Goal: Navigation & Orientation: Find specific page/section

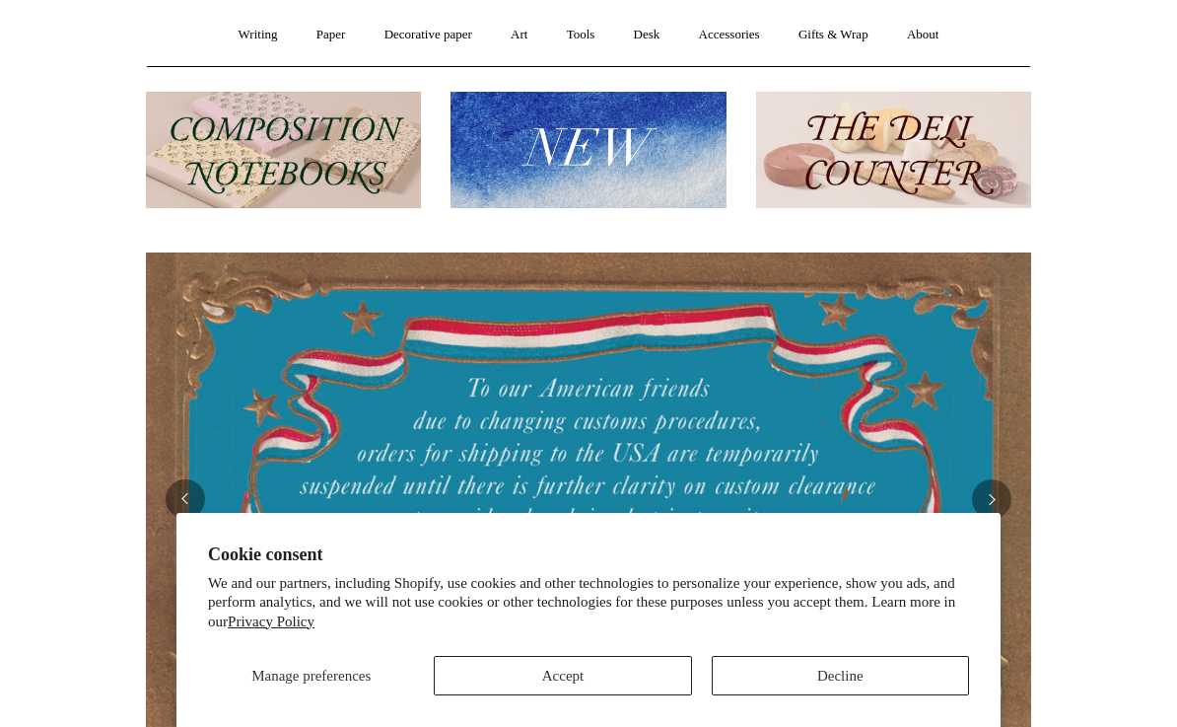
scroll to position [220, 0]
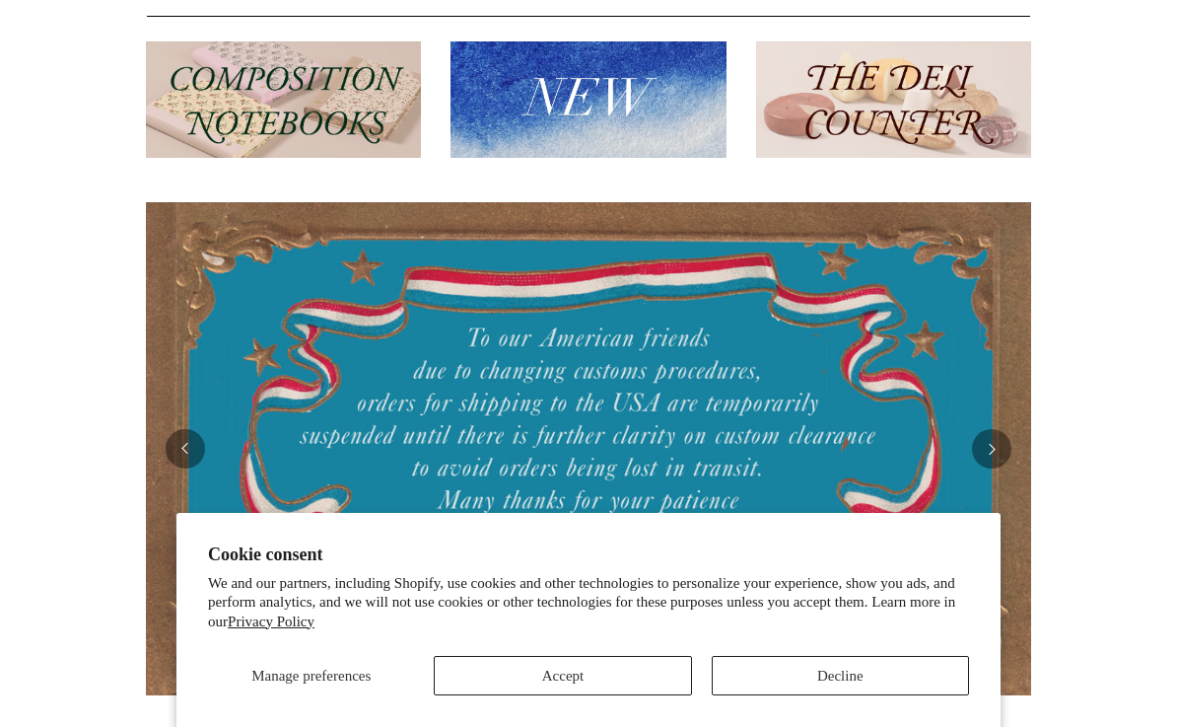
click at [661, 695] on button "Accept" at bounding box center [562, 675] width 257 height 39
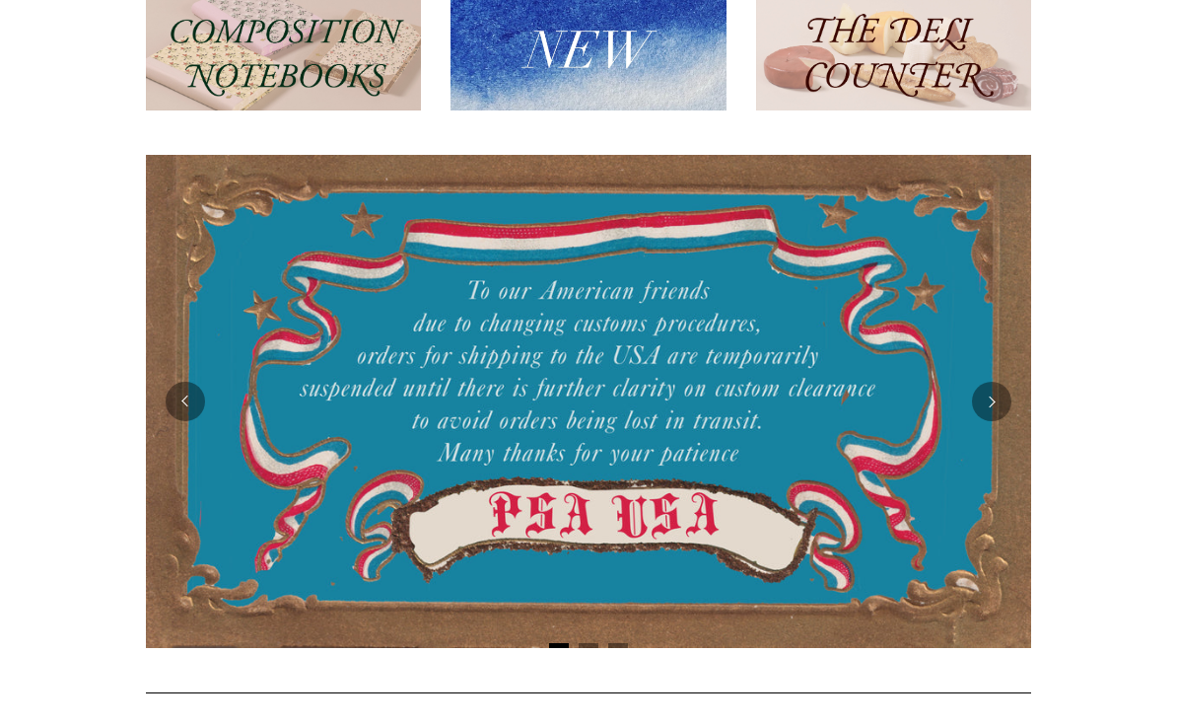
scroll to position [0, 0]
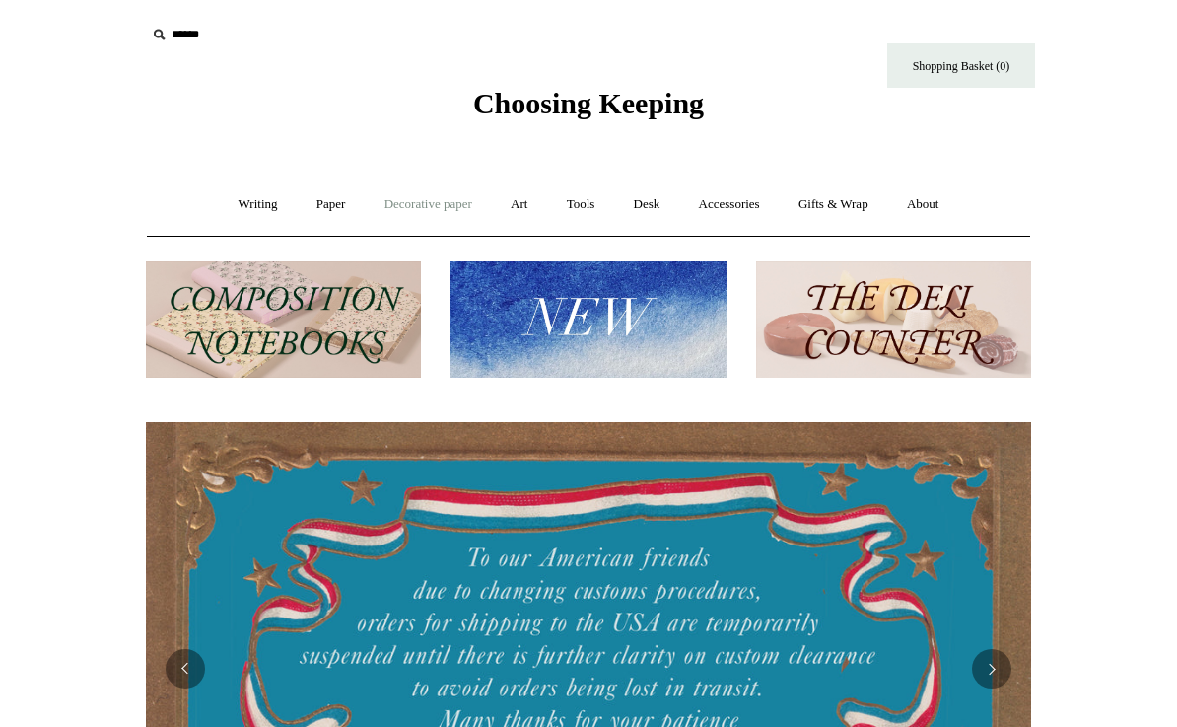
click at [453, 212] on link "Decorative paper +" at bounding box center [428, 204] width 123 height 52
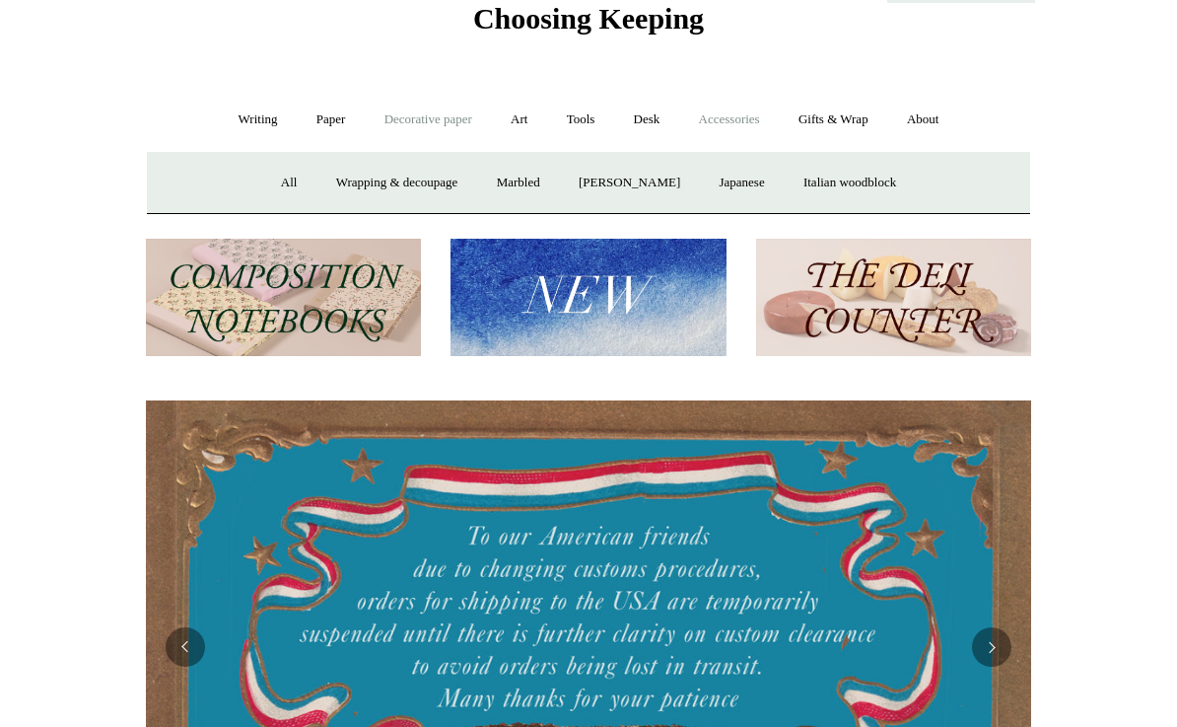
click at [746, 131] on link "Accessories +" at bounding box center [729, 120] width 97 height 52
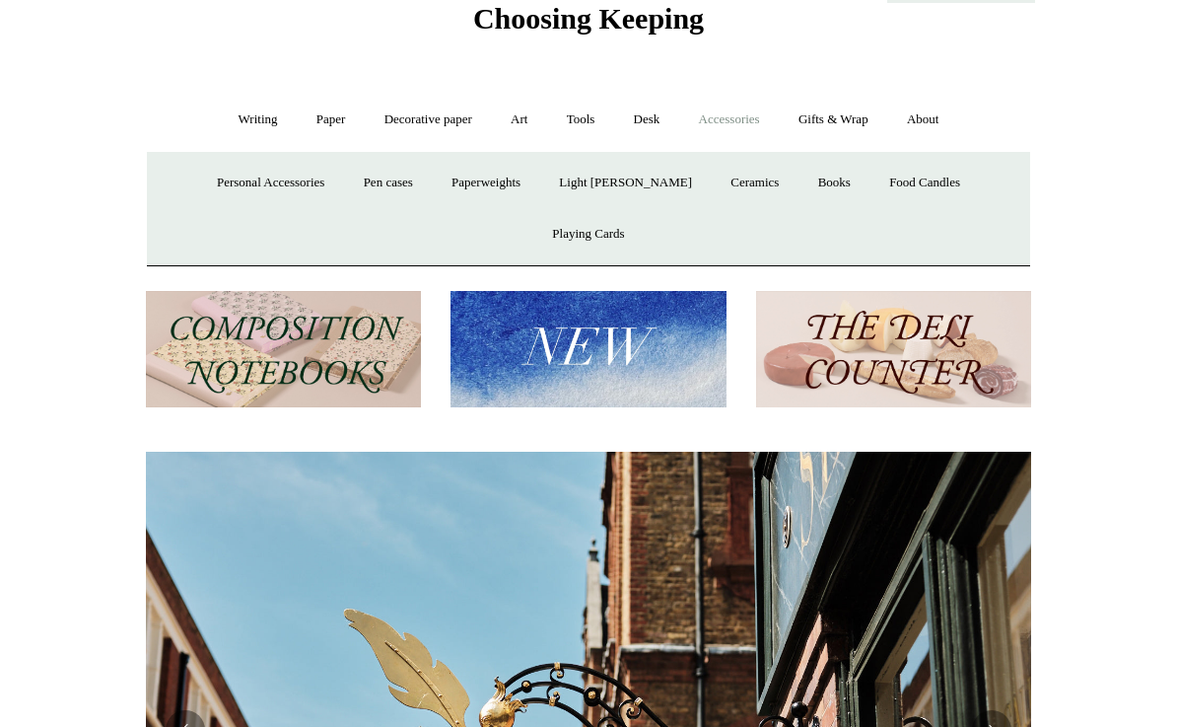
click at [753, 131] on link "Accessories -" at bounding box center [729, 120] width 97 height 52
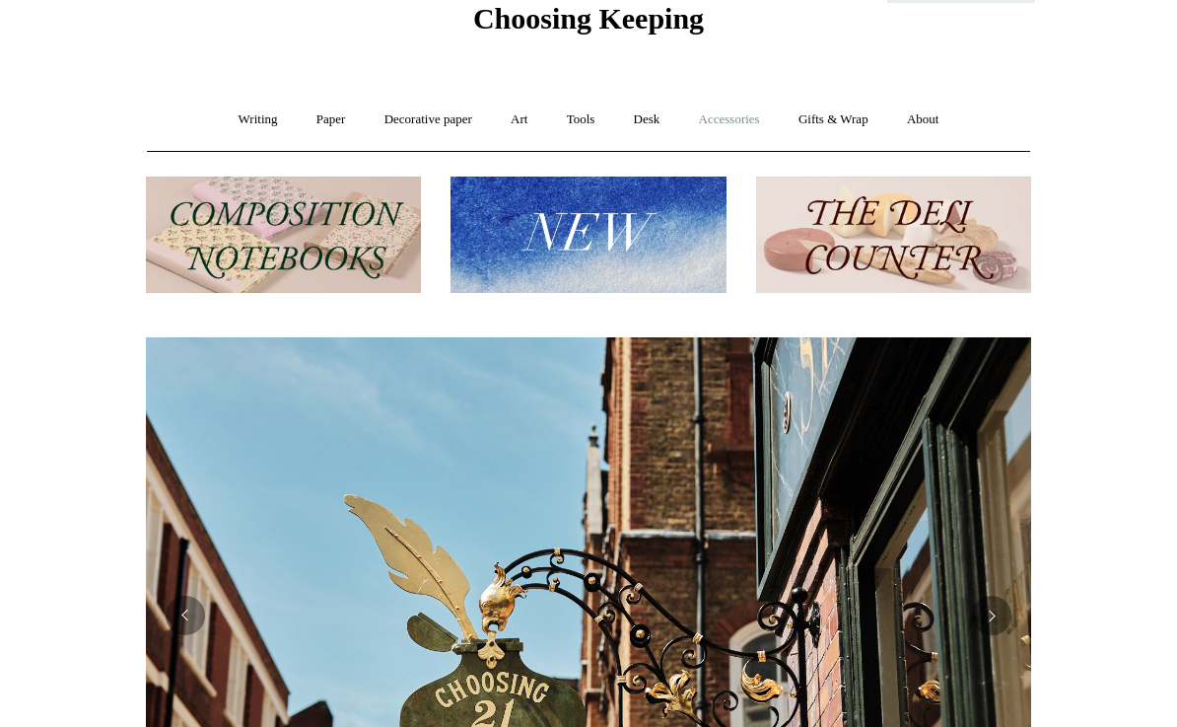
click at [749, 126] on link "Accessories +" at bounding box center [729, 120] width 97 height 52
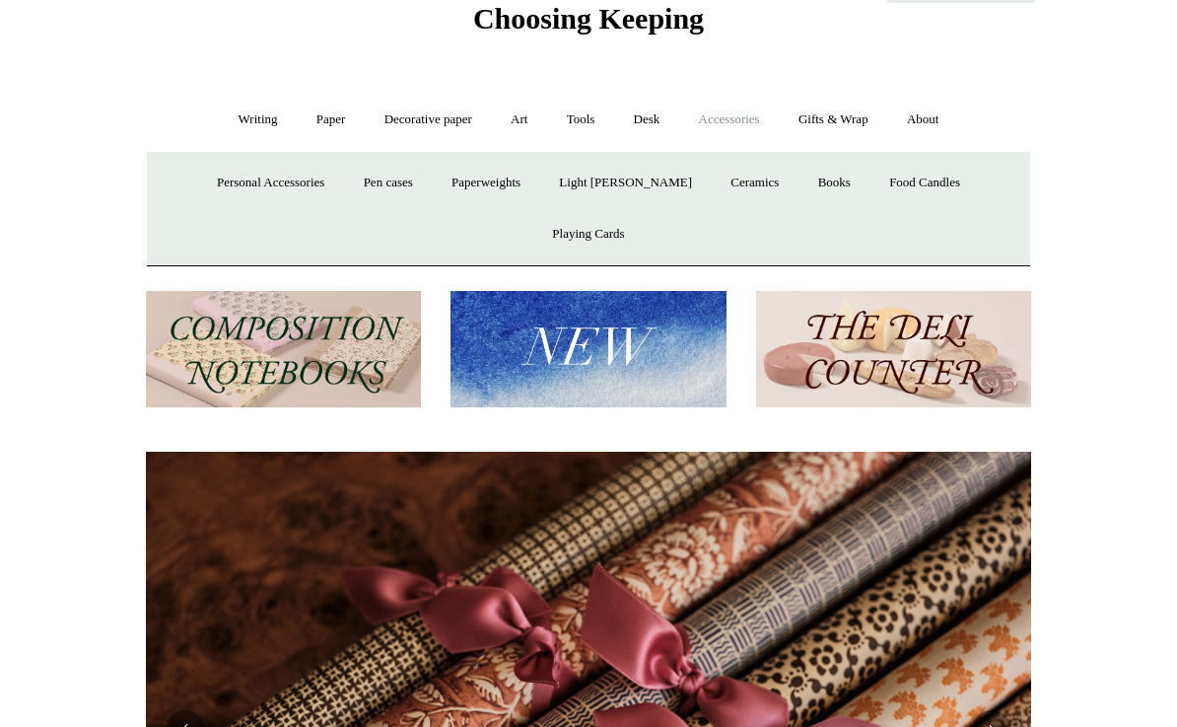
click at [727, 122] on link "Accessories -" at bounding box center [729, 120] width 97 height 52
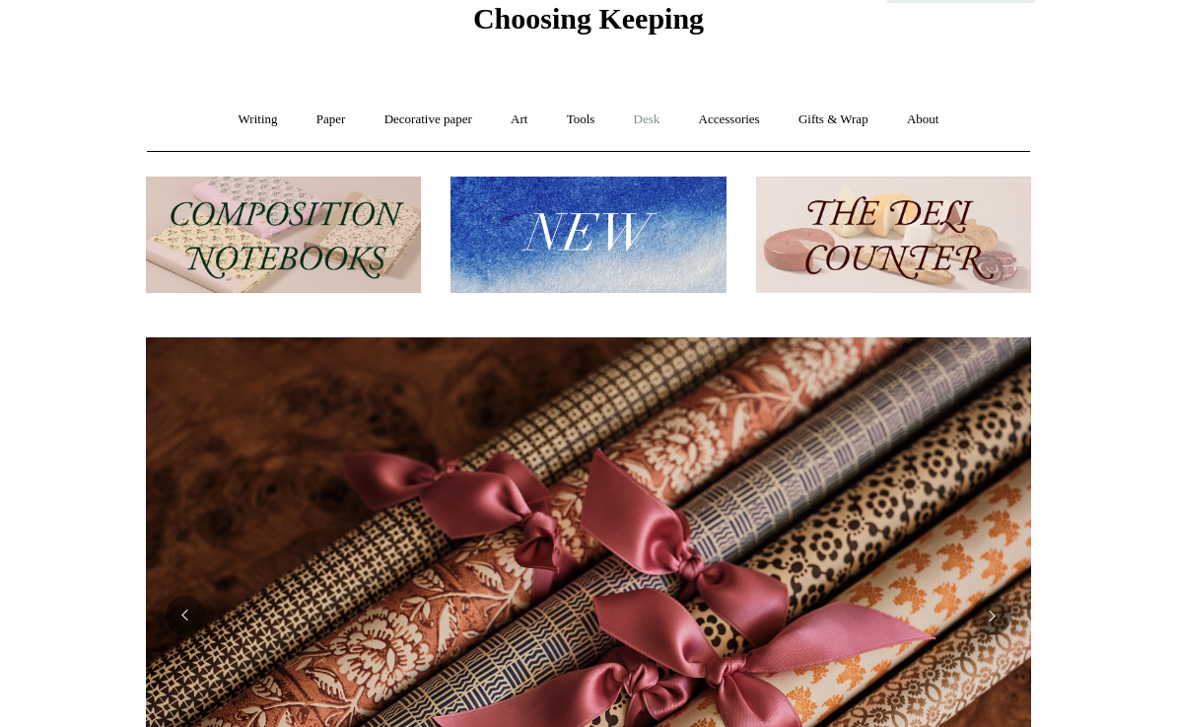
click at [642, 130] on link "Desk +" at bounding box center [647, 120] width 62 height 52
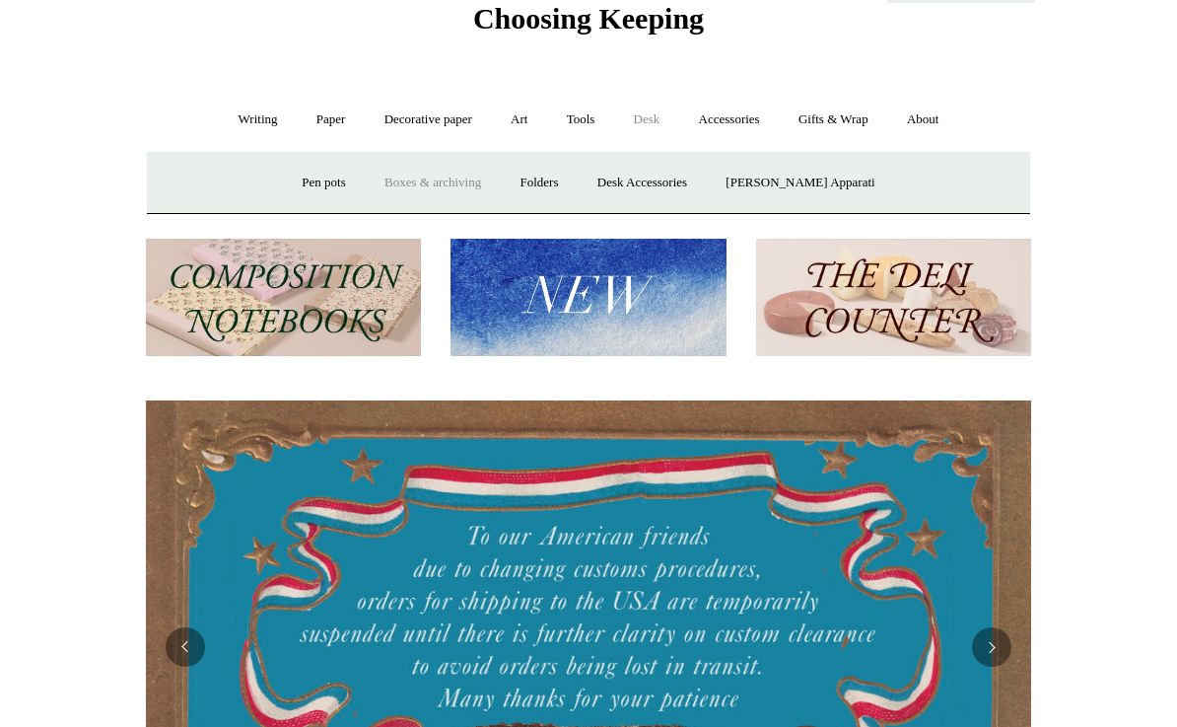
click at [467, 181] on link "Boxes & archiving" at bounding box center [433, 183] width 132 height 52
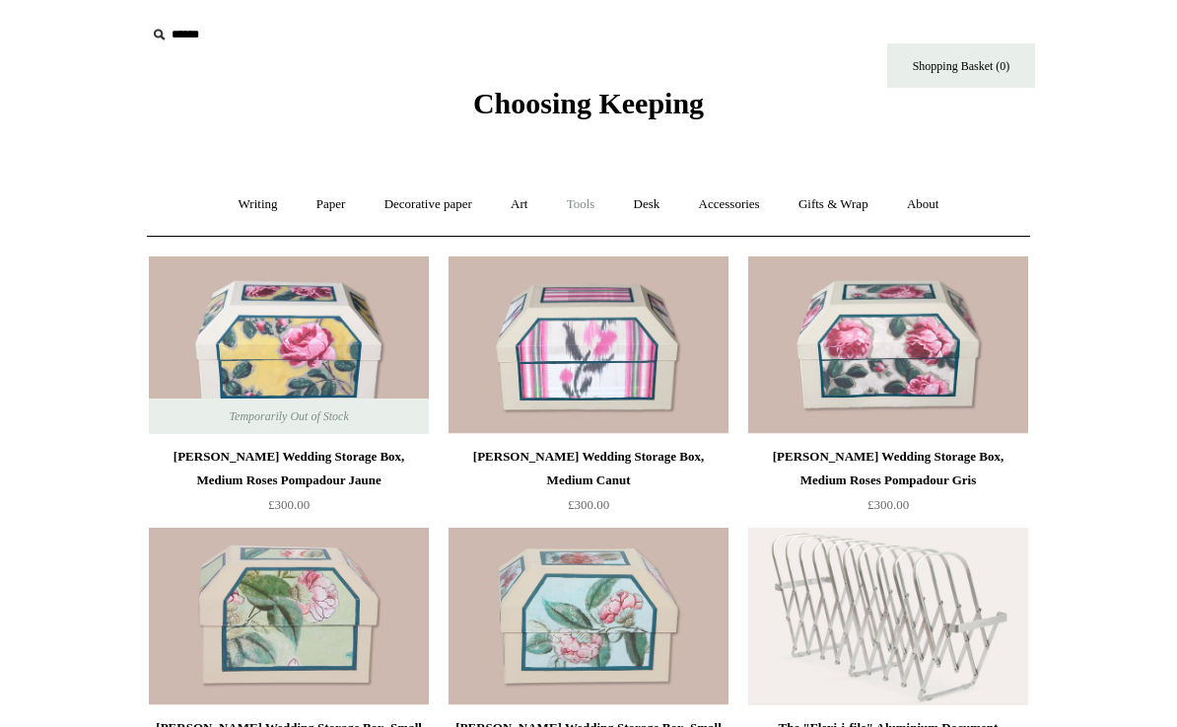
click at [577, 212] on link "Tools +" at bounding box center [581, 204] width 64 height 52
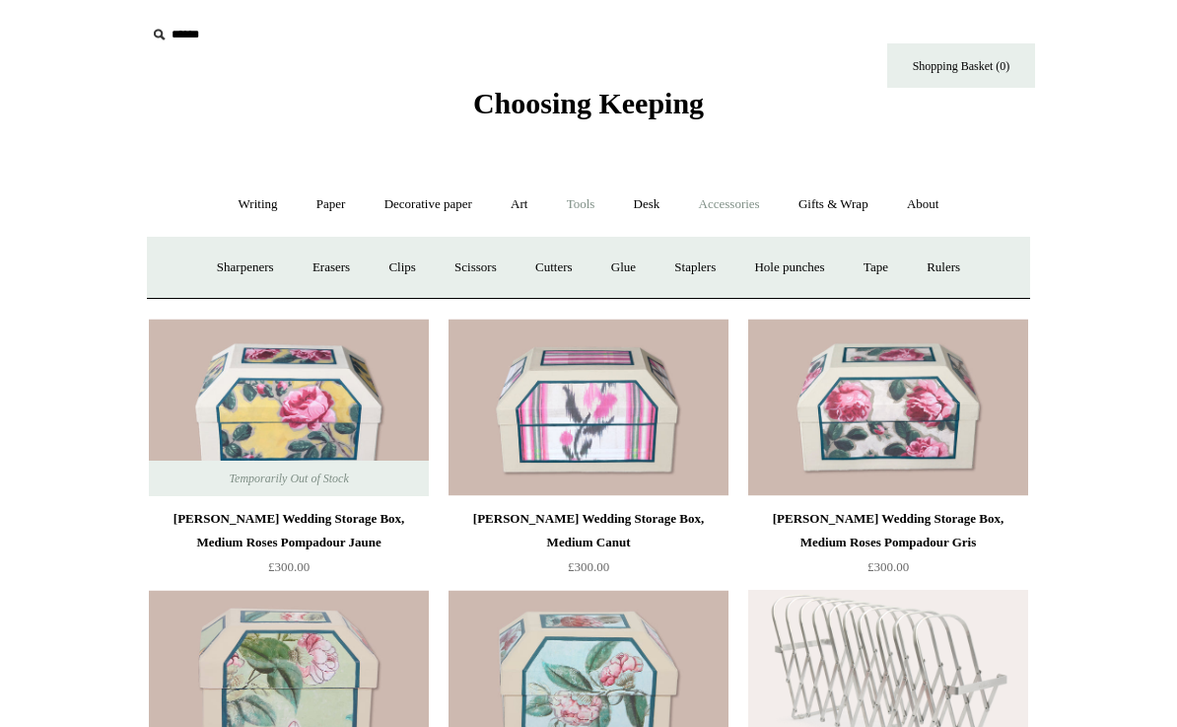
click at [733, 219] on link "Accessories +" at bounding box center [729, 204] width 97 height 52
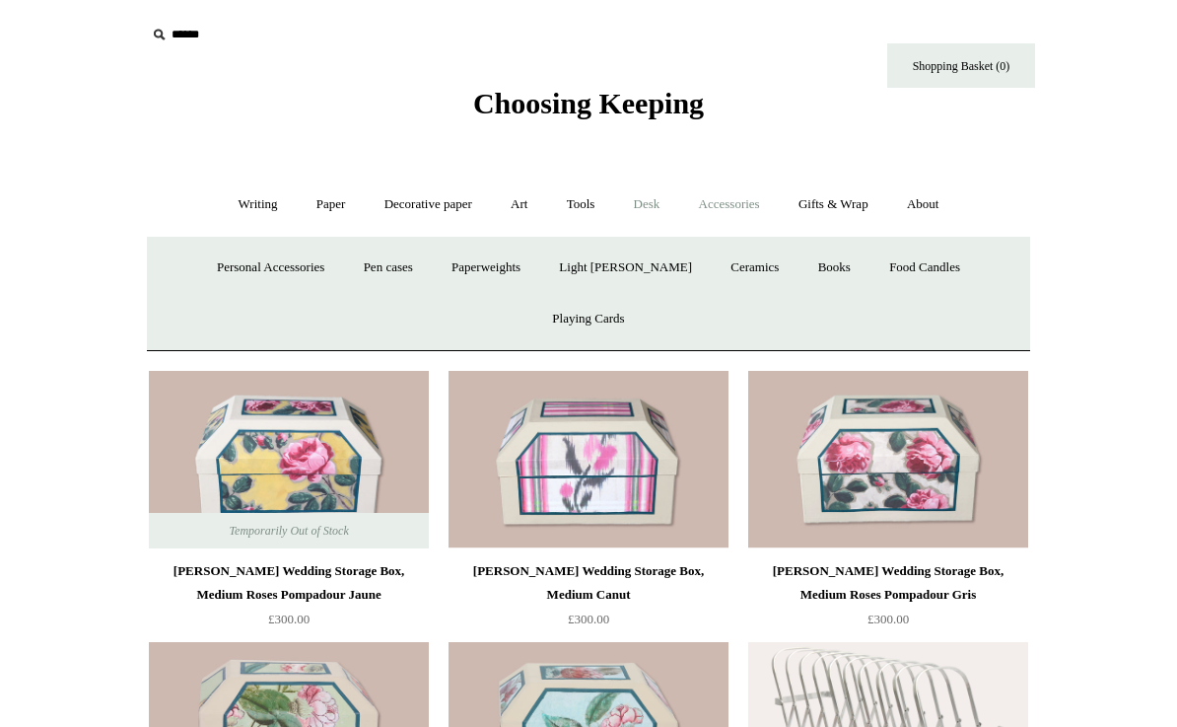
click at [662, 222] on link "Desk +" at bounding box center [647, 204] width 62 height 52
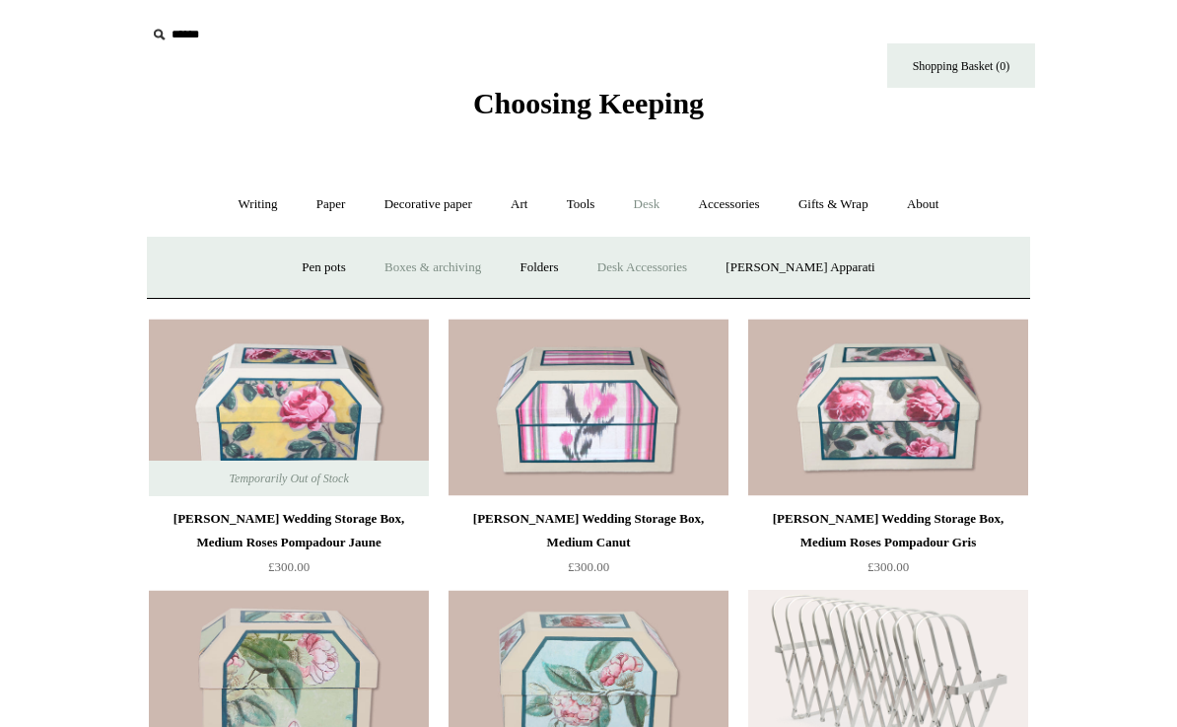
click at [688, 291] on link "Desk Accessories" at bounding box center [642, 268] width 125 height 52
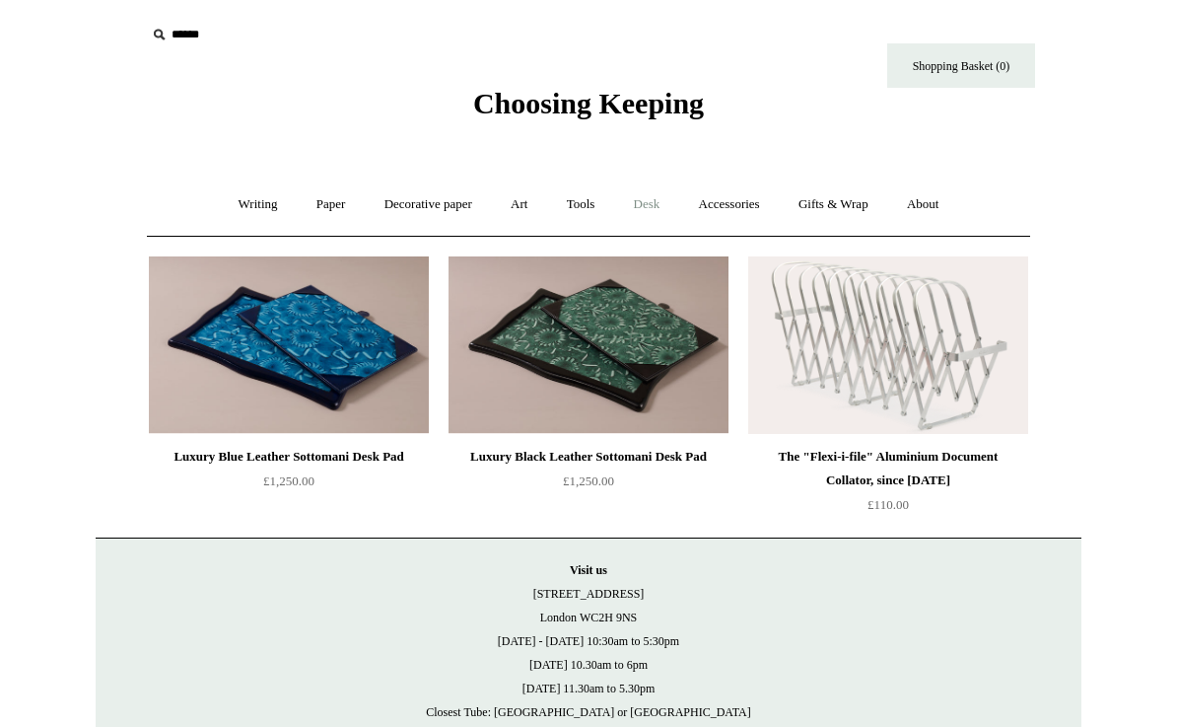
click at [656, 213] on link "Desk +" at bounding box center [647, 204] width 62 height 52
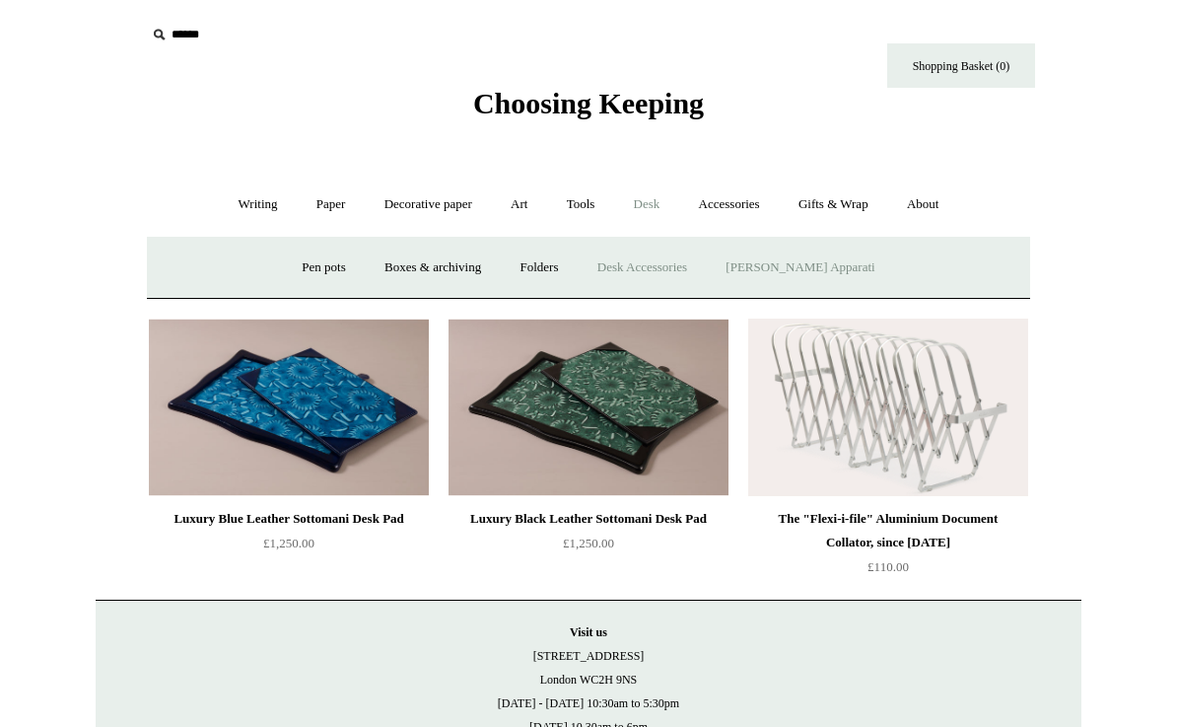
click at [819, 279] on link "Scanlon Apparati" at bounding box center [800, 268] width 184 height 52
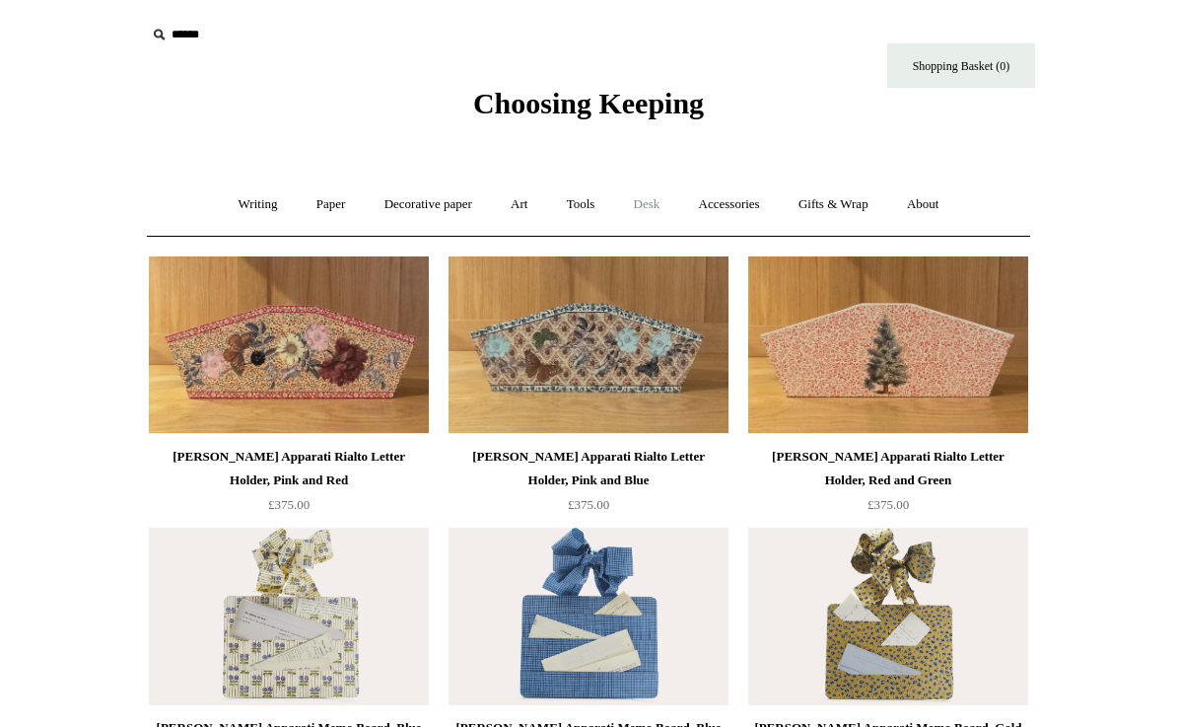
click at [655, 221] on link "Desk +" at bounding box center [647, 204] width 62 height 52
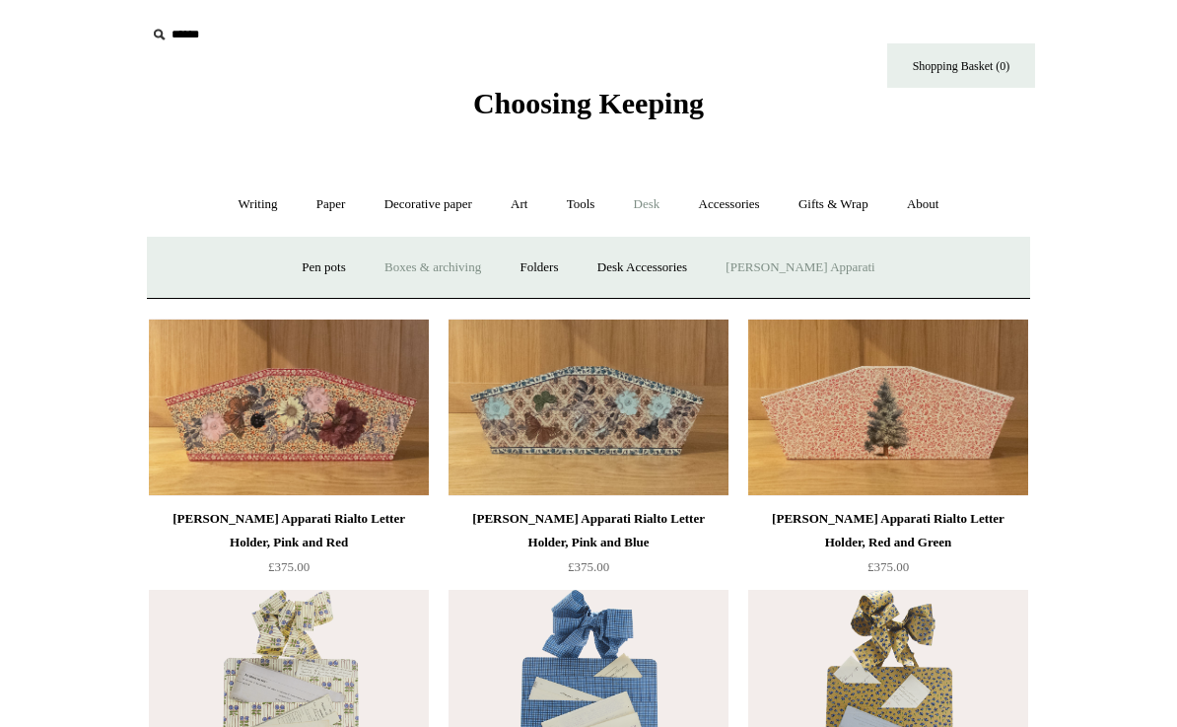
click at [465, 278] on link "Boxes & archiving" at bounding box center [433, 268] width 132 height 52
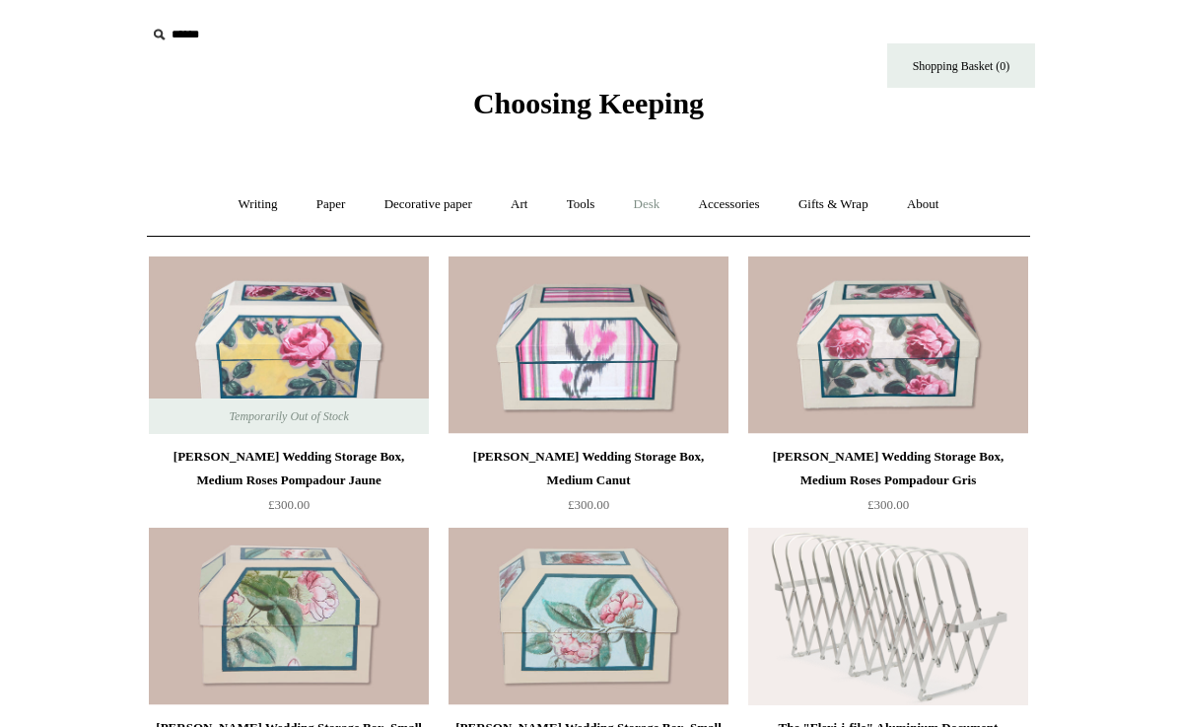
click at [641, 213] on link "Desk +" at bounding box center [647, 204] width 62 height 52
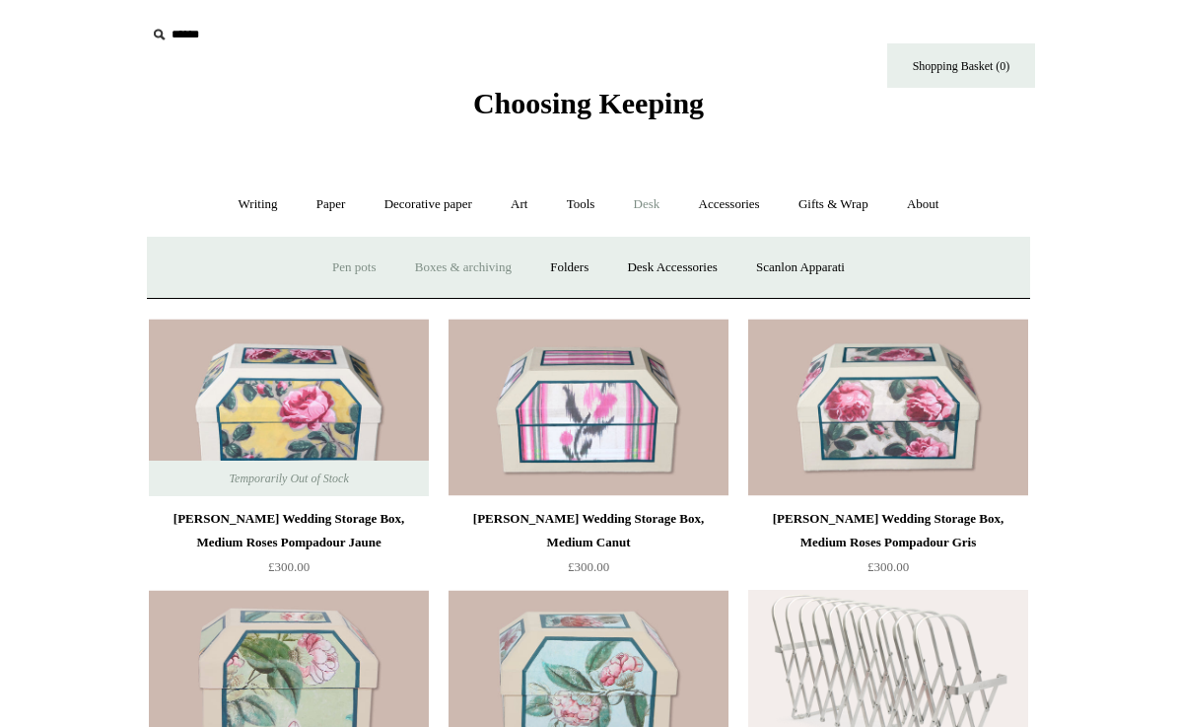
click at [335, 257] on link "Pen pots" at bounding box center [353, 268] width 79 height 52
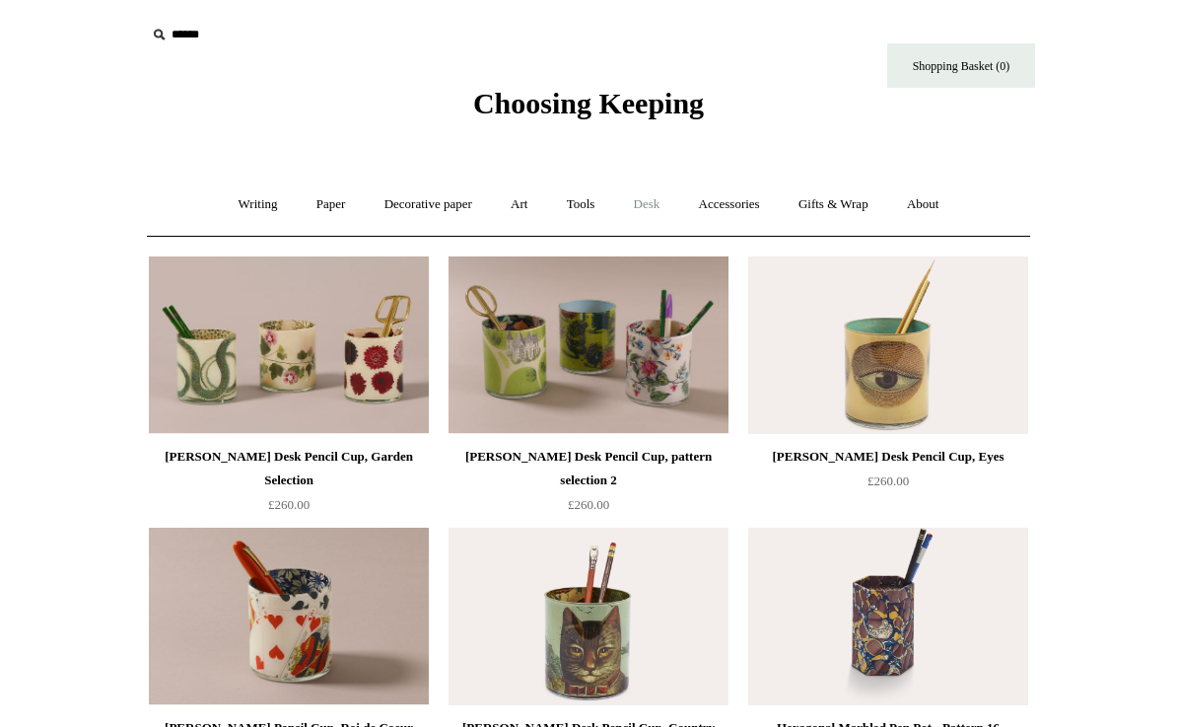
click at [652, 221] on link "Desk +" at bounding box center [647, 204] width 62 height 52
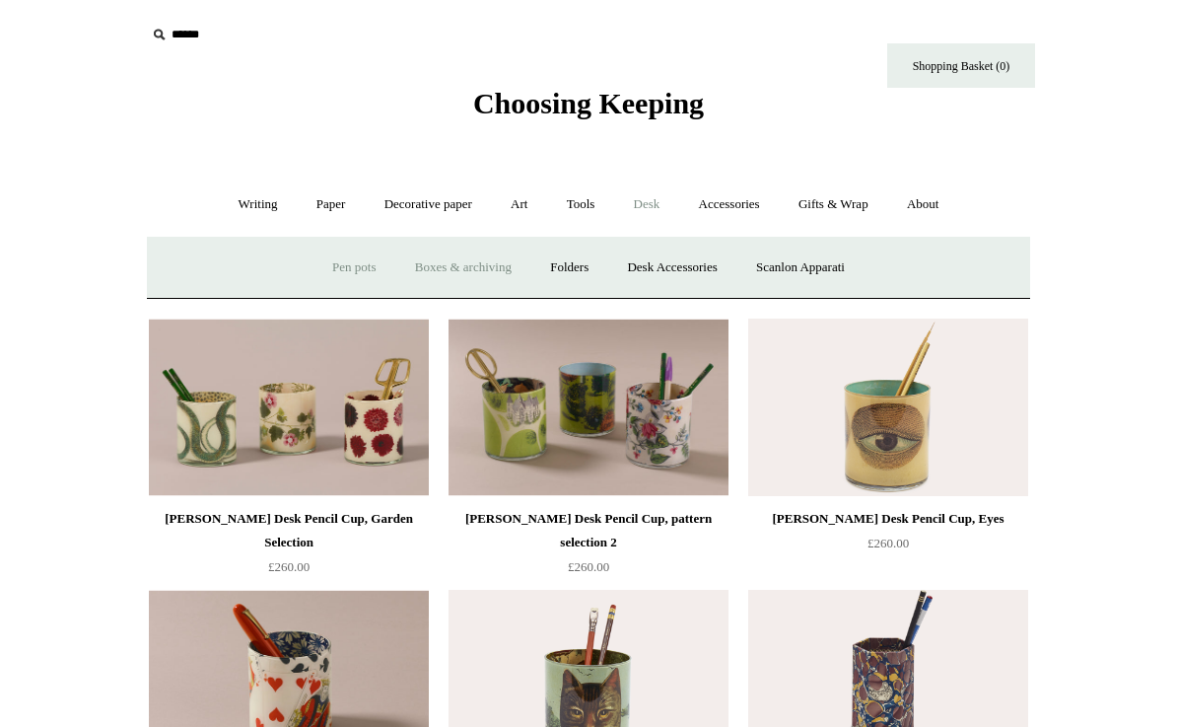
click at [477, 278] on link "Boxes & archiving" at bounding box center [463, 268] width 132 height 52
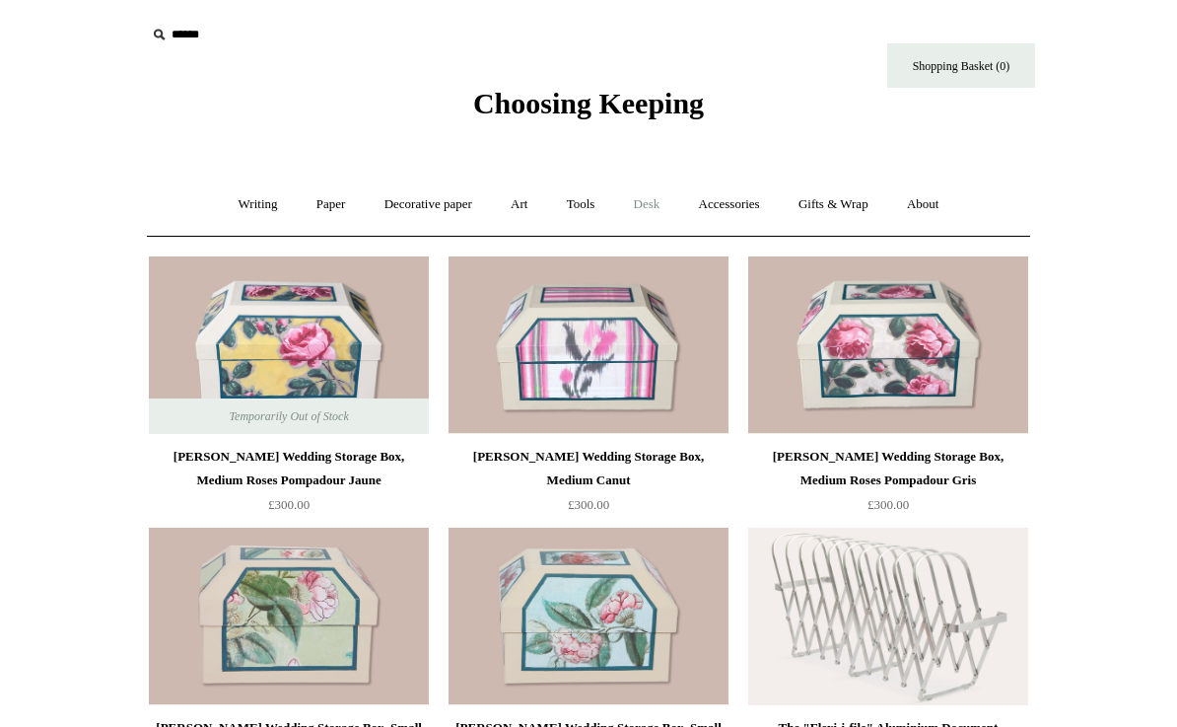
click at [658, 206] on link "Desk +" at bounding box center [647, 204] width 62 height 52
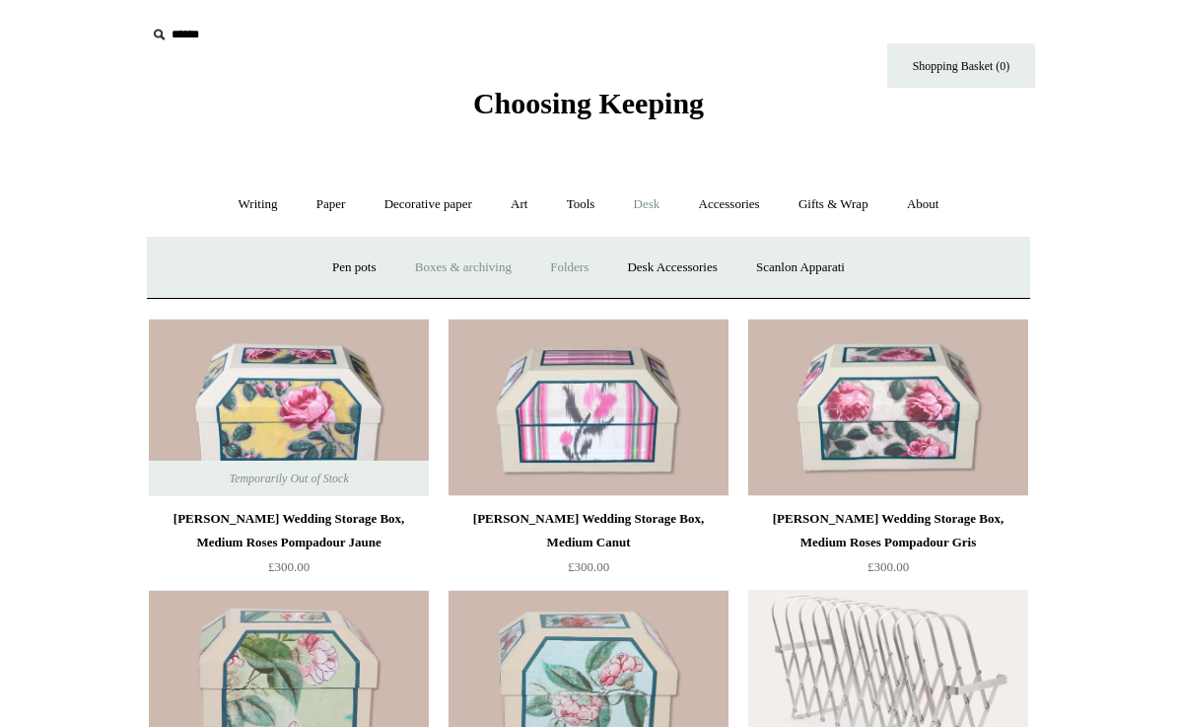
click at [571, 264] on link "Folders" at bounding box center [569, 268] width 74 height 52
